Goal: Information Seeking & Learning: Learn about a topic

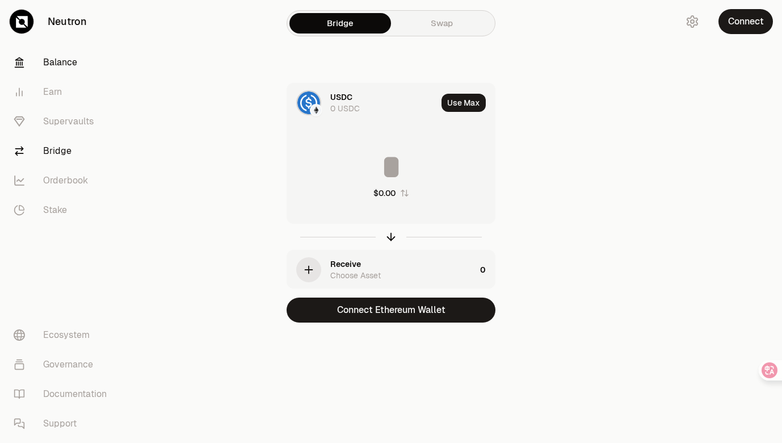
click at [66, 64] on link "Balance" at bounding box center [64, 63] width 118 height 30
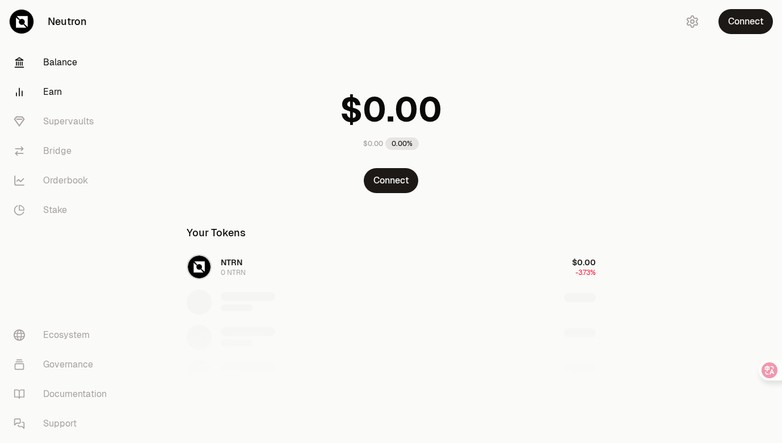
click at [54, 85] on link "Earn" at bounding box center [64, 92] width 118 height 30
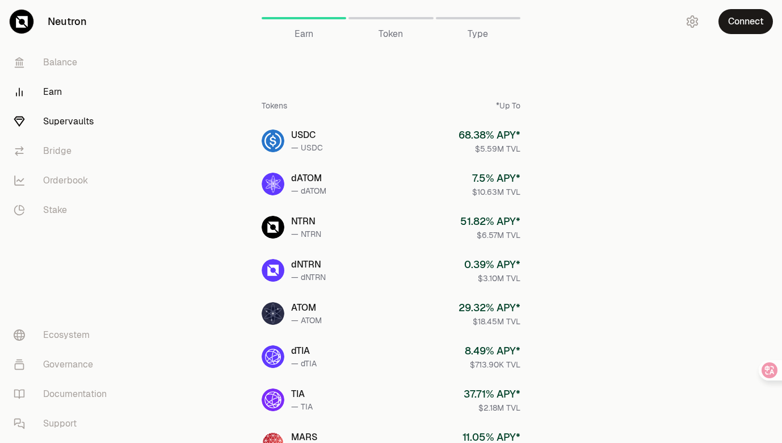
click at [72, 124] on link "Supervaults" at bounding box center [64, 122] width 118 height 30
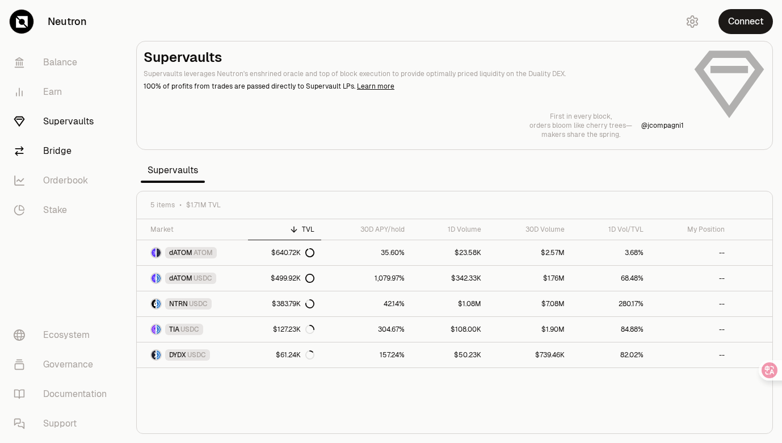
click at [58, 148] on link "Bridge" at bounding box center [64, 151] width 118 height 30
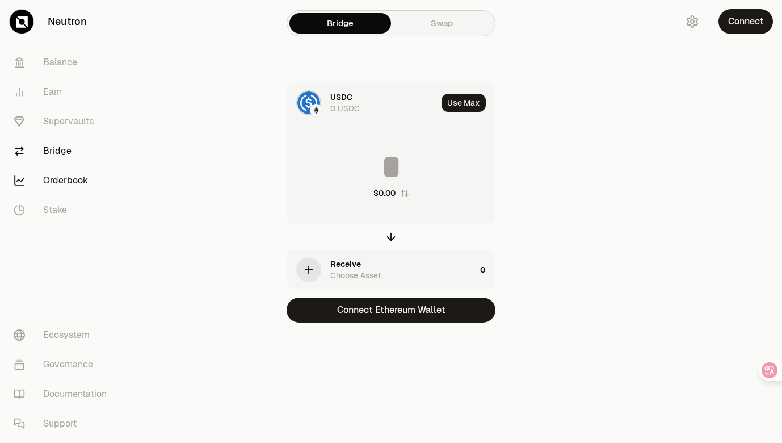
click at [71, 180] on link "Orderbook" at bounding box center [64, 181] width 118 height 30
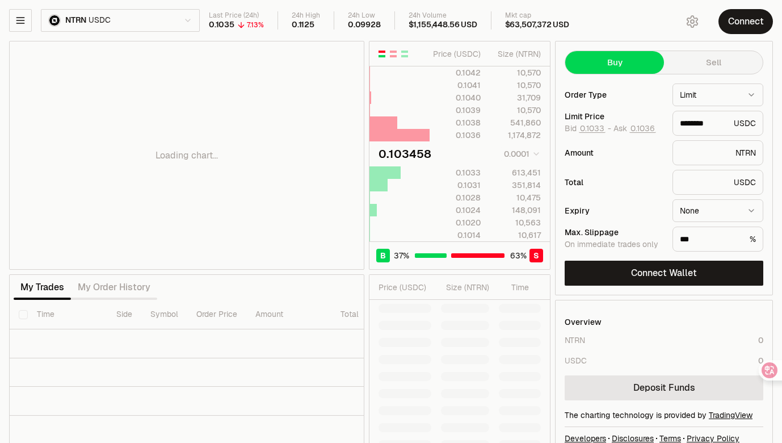
type input "********"
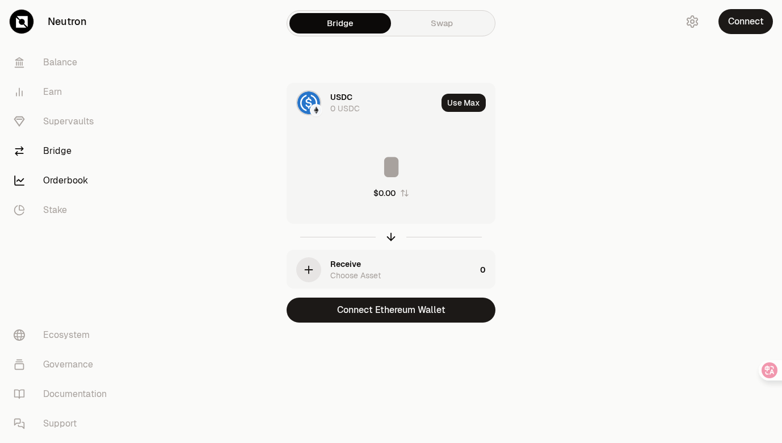
click at [68, 186] on link "Orderbook" at bounding box center [64, 181] width 118 height 30
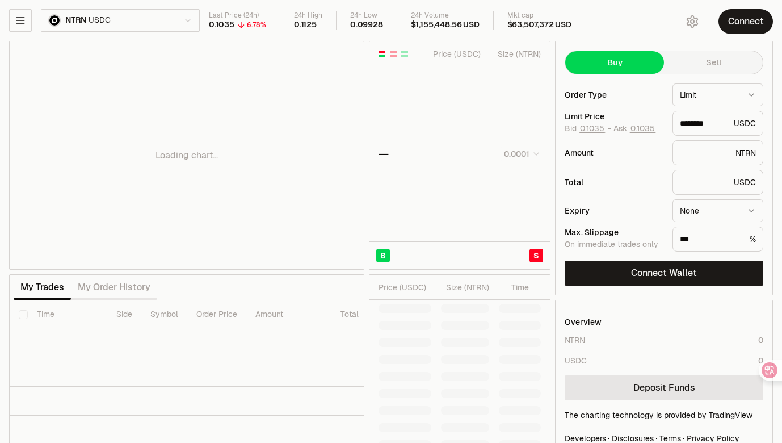
type input "********"
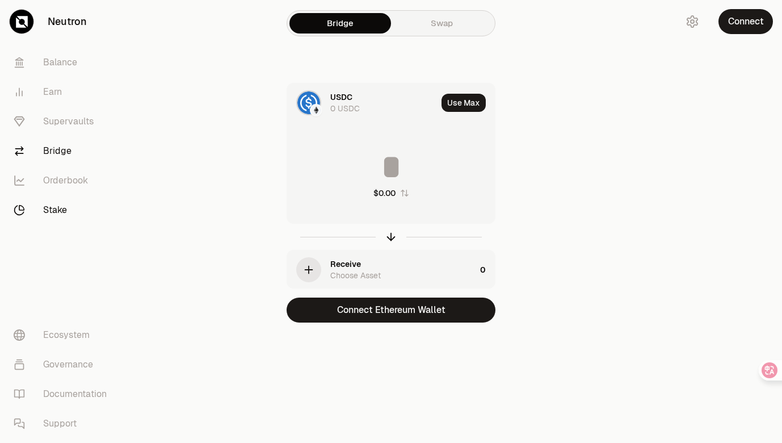
click at [59, 208] on link "Stake" at bounding box center [64, 210] width 118 height 30
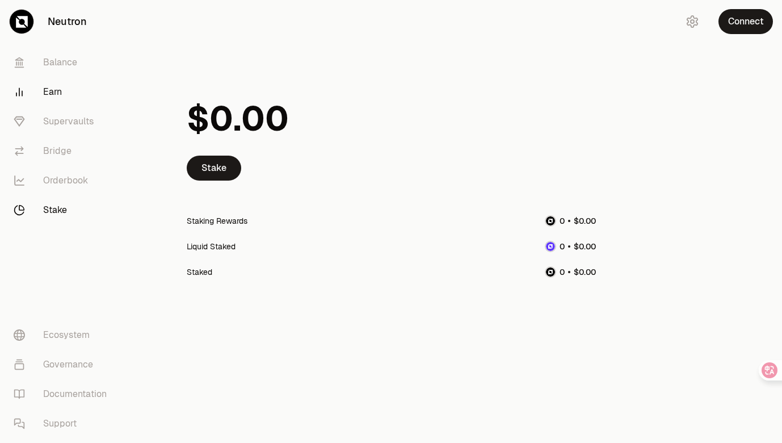
click at [56, 98] on link "Earn" at bounding box center [64, 92] width 118 height 30
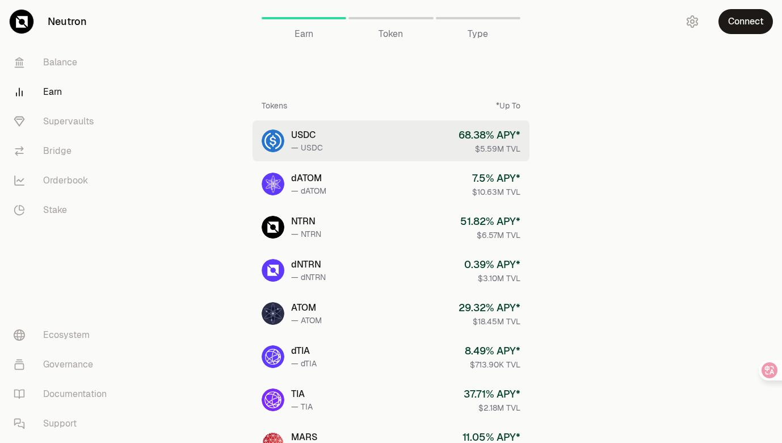
click at [380, 150] on link "USDC — USDC 68.38 % APY* $5.59M TVL" at bounding box center [390, 140] width 277 height 41
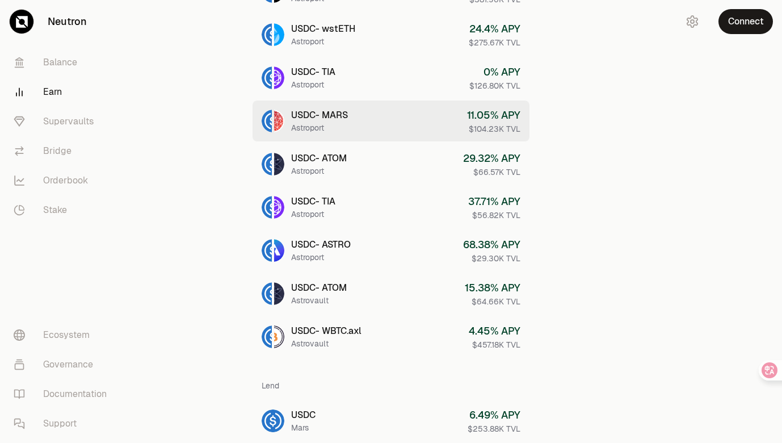
scroll to position [443, 0]
